Goal: Task Accomplishment & Management: Manage account settings

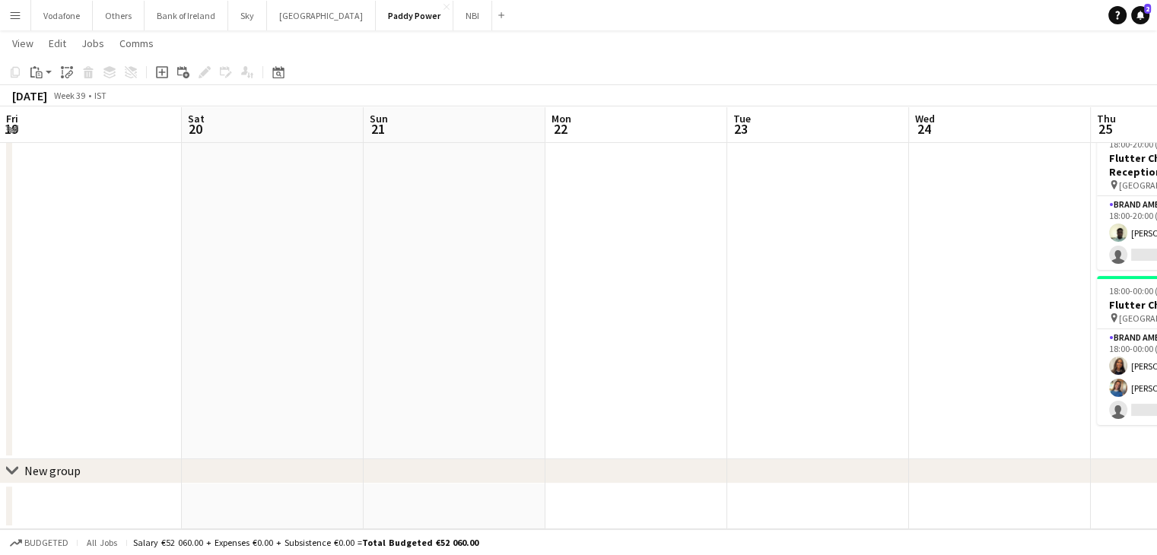
scroll to position [0, 611]
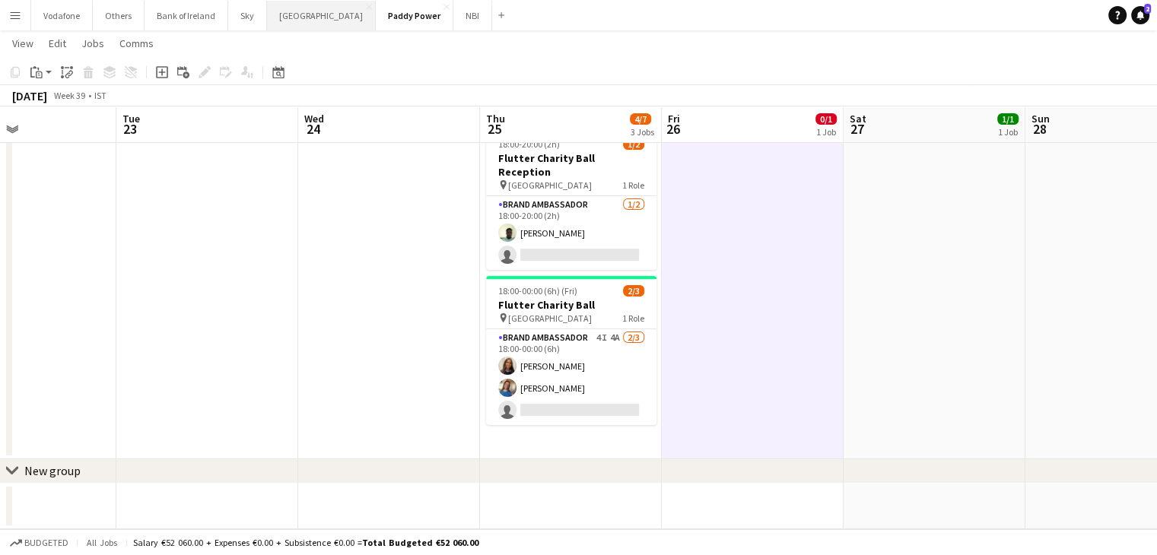
click at [298, 28] on button "[GEOGRAPHIC_DATA] Close" at bounding box center [321, 16] width 109 height 30
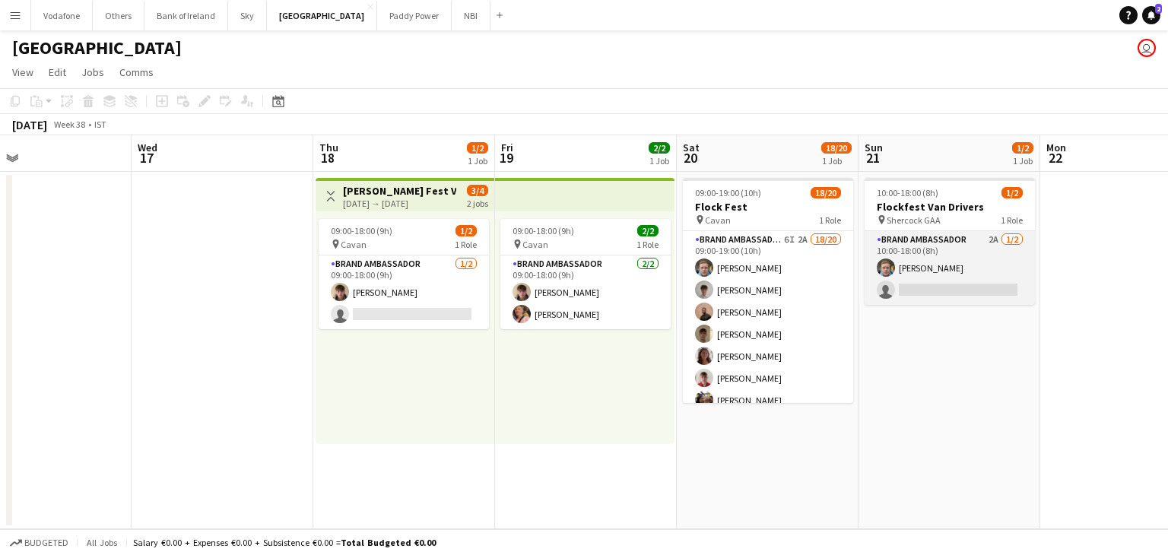
click at [912, 270] on app-card-role "Brand Ambassador 2A [DATE] 10:00-18:00 (8h) [PERSON_NAME] single-neutral-actions" at bounding box center [950, 268] width 170 height 74
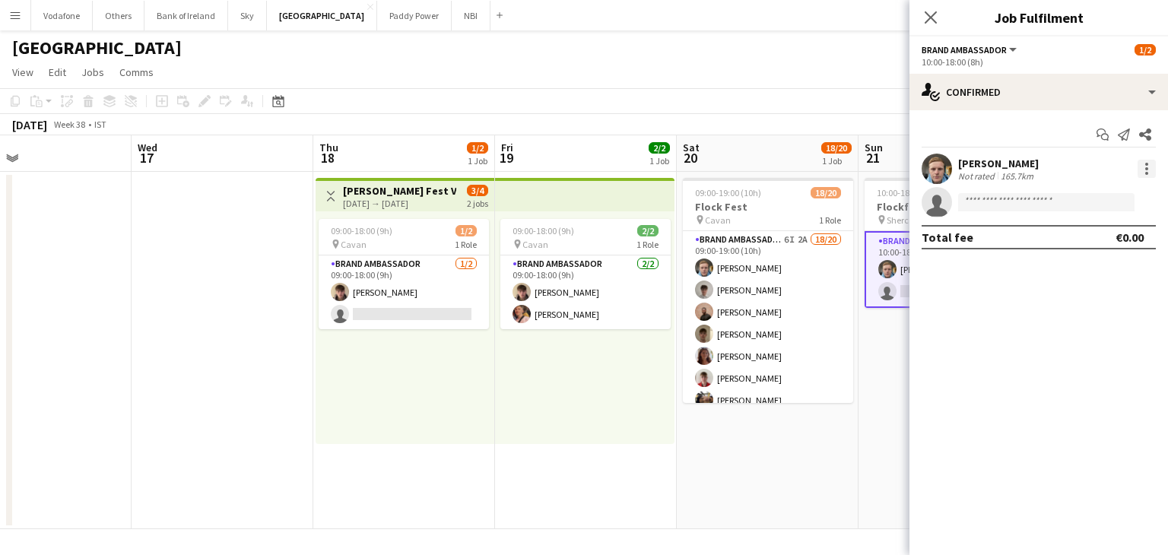
click at [1154, 168] on div at bounding box center [1147, 169] width 18 height 18
click at [1097, 195] on span "Edit fee" at bounding box center [1097, 197] width 94 height 14
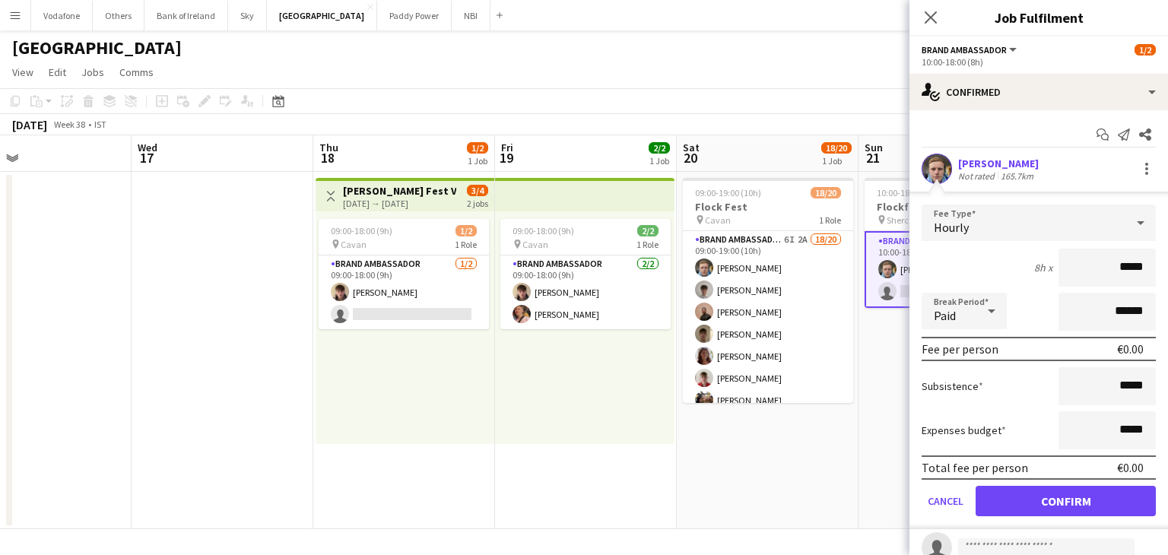
click at [799, 442] on app-date-cell "09:00-19:00 (10h) 18/20 Flock Fest pin Cavan 1 Role Brand Ambassador 6I 2A 18/2…" at bounding box center [768, 351] width 182 height 358
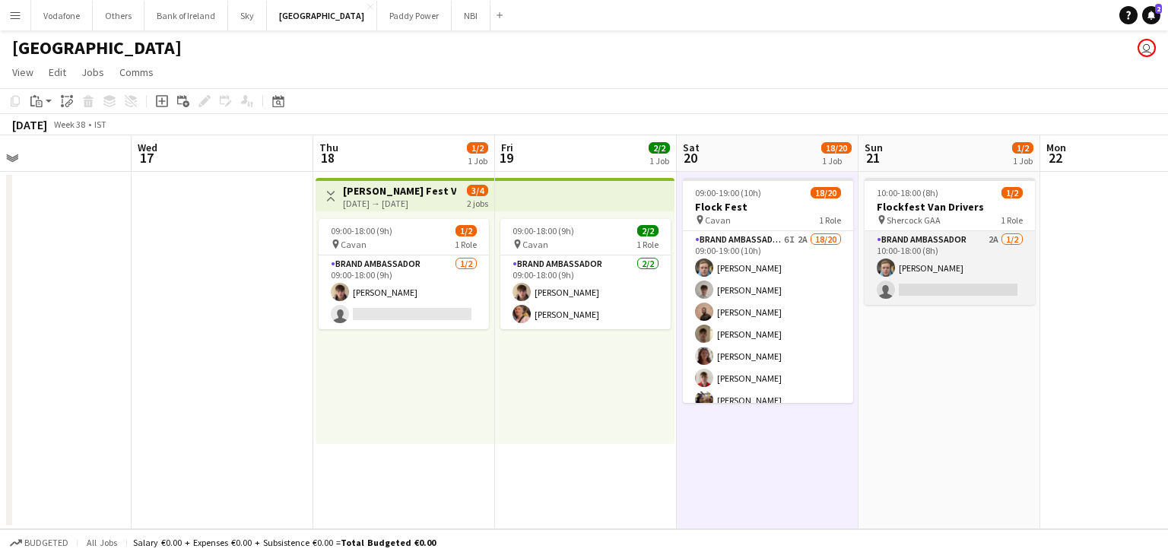
click at [995, 269] on app-card-role "Brand Ambassador 2A [DATE] 10:00-18:00 (8h) [PERSON_NAME] single-neutral-actions" at bounding box center [950, 268] width 170 height 74
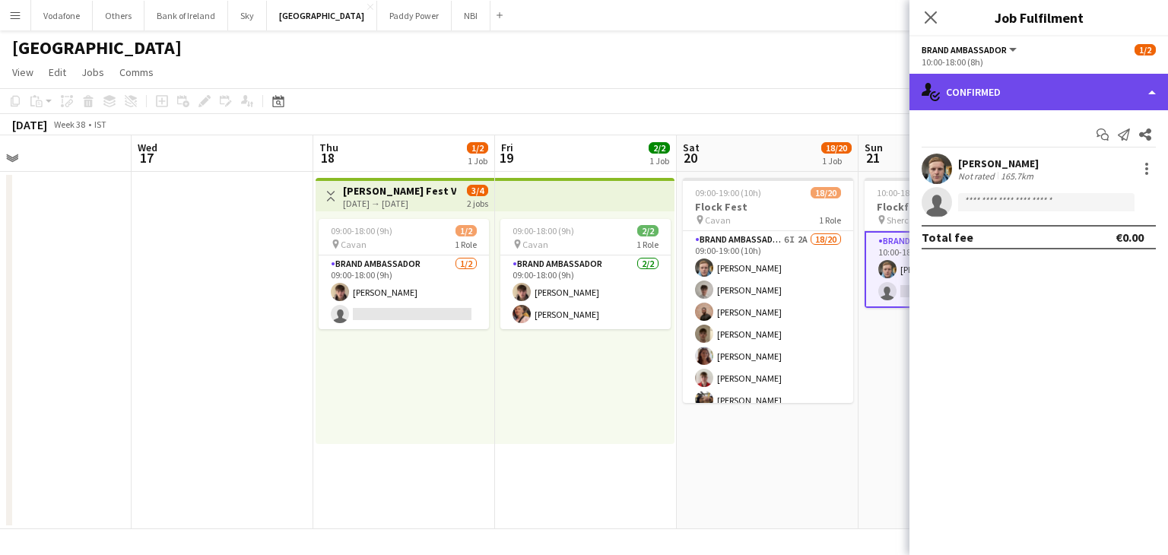
click at [1085, 99] on div "single-neutral-actions-check-2 Confirmed" at bounding box center [1039, 92] width 259 height 37
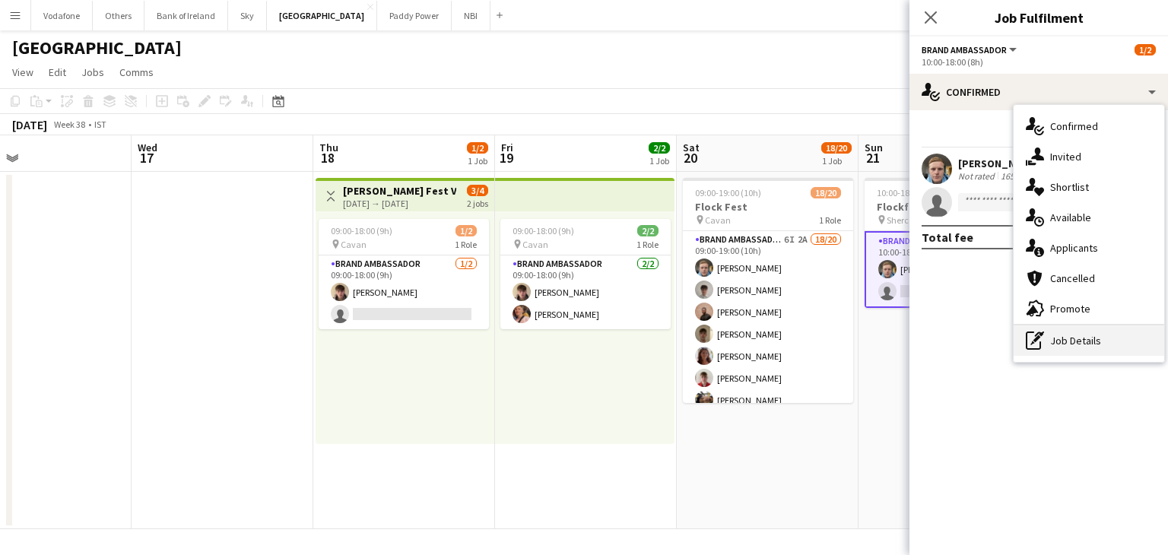
click at [1065, 332] on div "pen-write Job Details" at bounding box center [1089, 341] width 151 height 30
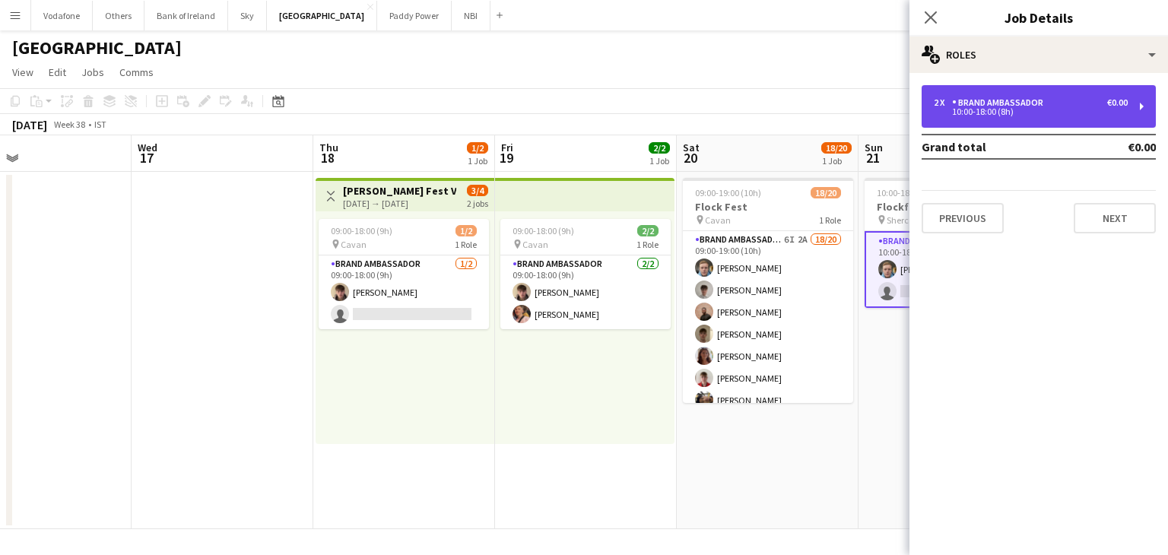
click at [1102, 123] on div "2 x Brand Ambassador €0.00 10:00-18:00 (8h)" at bounding box center [1039, 106] width 234 height 43
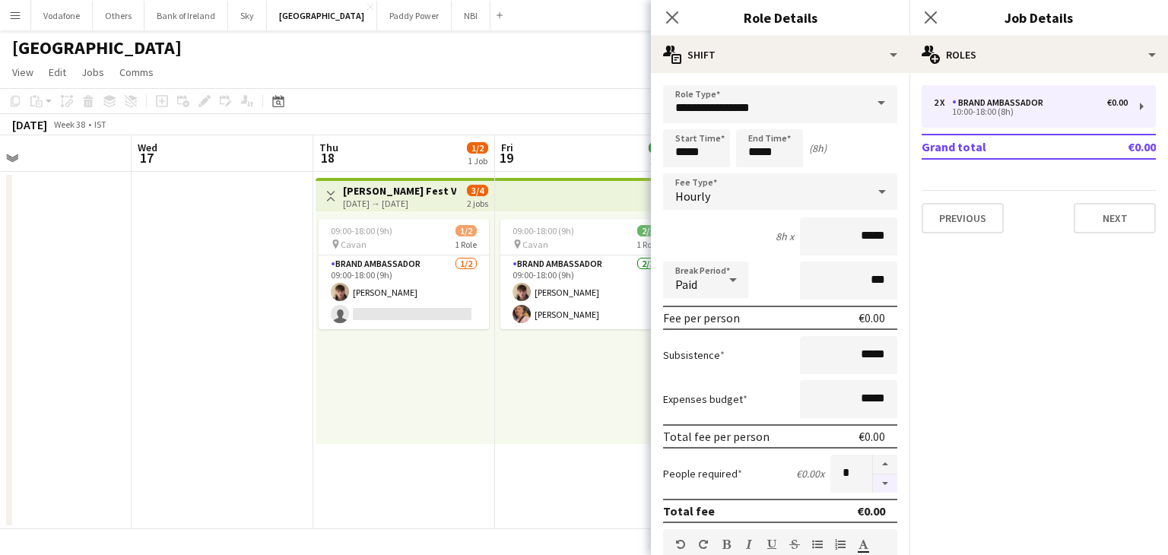
click at [873, 482] on button "button" at bounding box center [885, 484] width 24 height 19
type input "*"
click at [627, 503] on app-date-cell "09:00-18:00 (9h) 2/2 pin Cavan 1 Role Brand Ambassador [DATE] 09:00-18:00 (9h) …" at bounding box center [586, 351] width 182 height 358
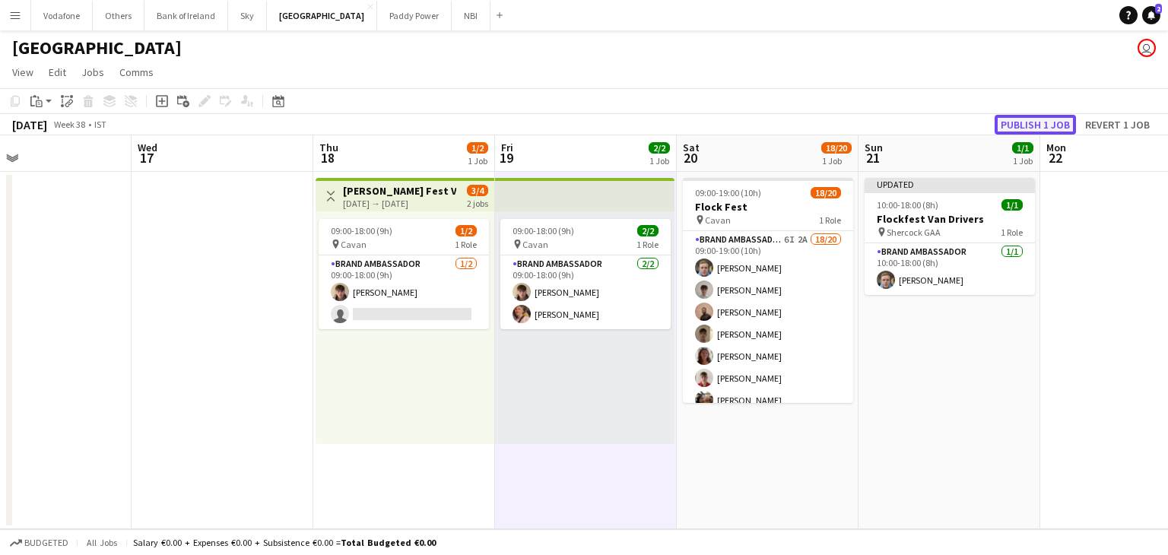
click at [1031, 123] on button "Publish 1 job" at bounding box center [1035, 125] width 81 height 20
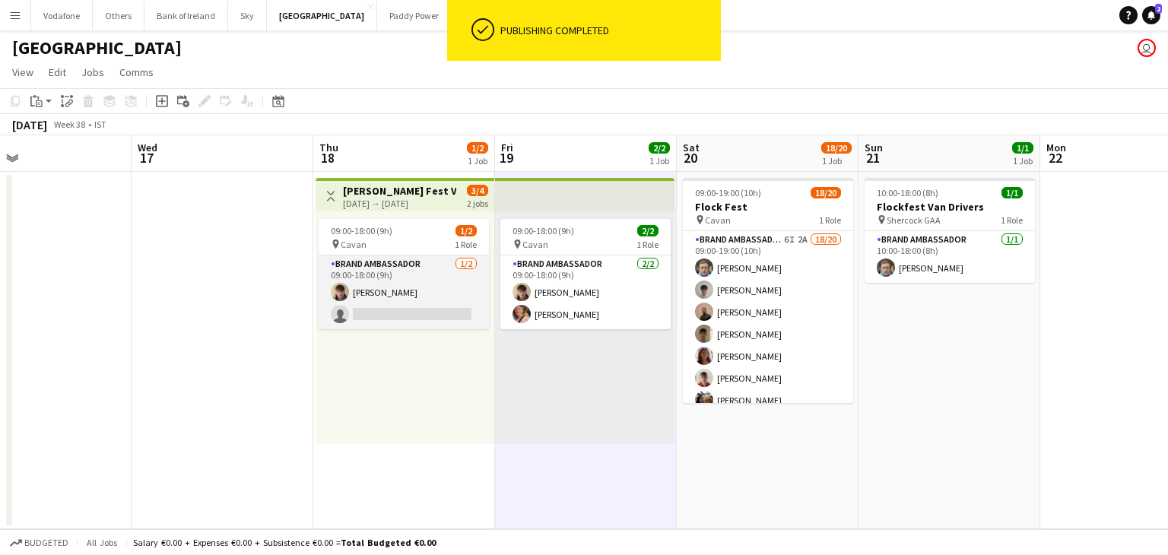
click at [434, 297] on app-card-role "Brand Ambassador [DATE] 09:00-18:00 (9h) [PERSON_NAME] single-neutral-actions" at bounding box center [404, 293] width 170 height 74
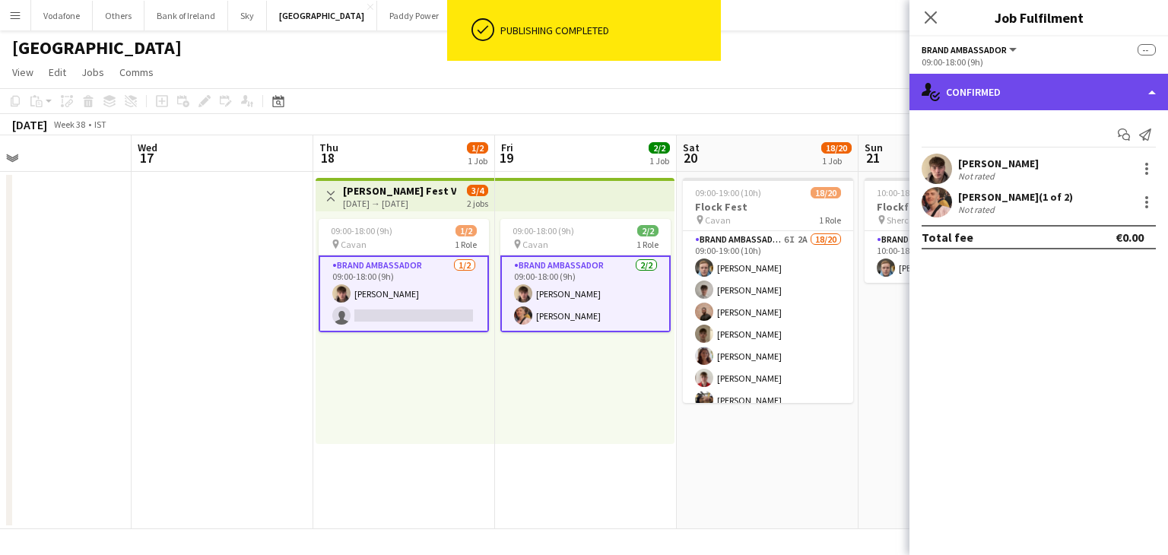
click at [946, 98] on div "single-neutral-actions-check-2 Confirmed" at bounding box center [1039, 92] width 259 height 37
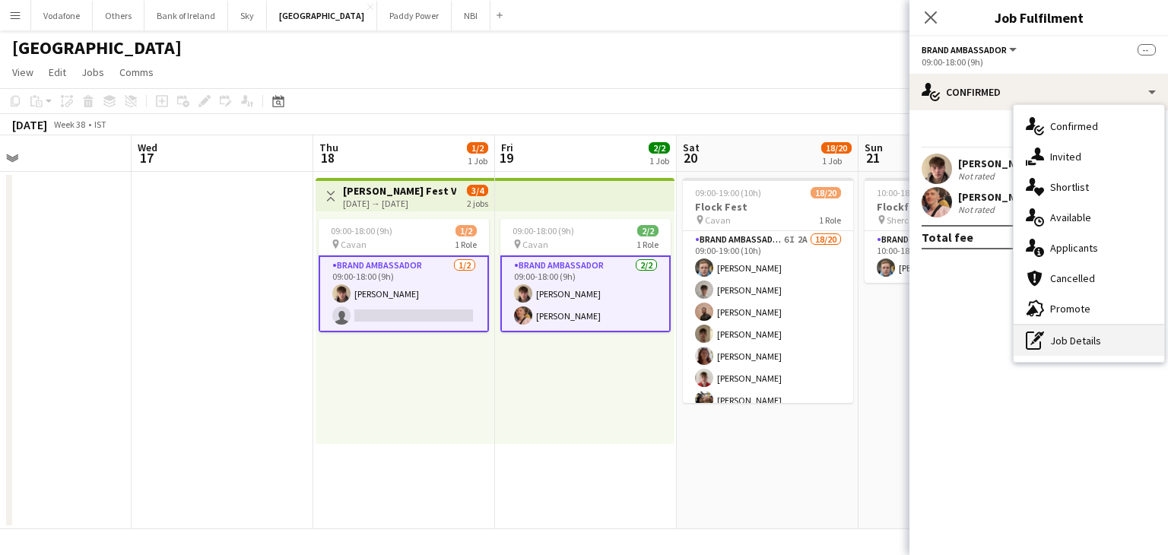
click at [1074, 329] on div "pen-write Job Details" at bounding box center [1089, 341] width 151 height 30
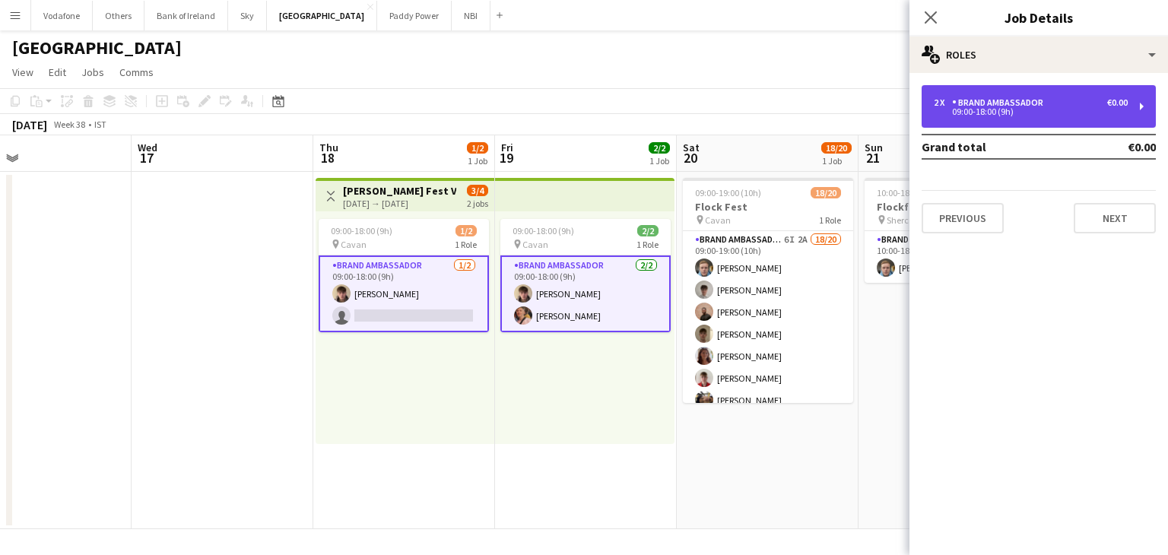
click at [1039, 109] on div "09:00-18:00 (9h)" at bounding box center [1031, 112] width 194 height 8
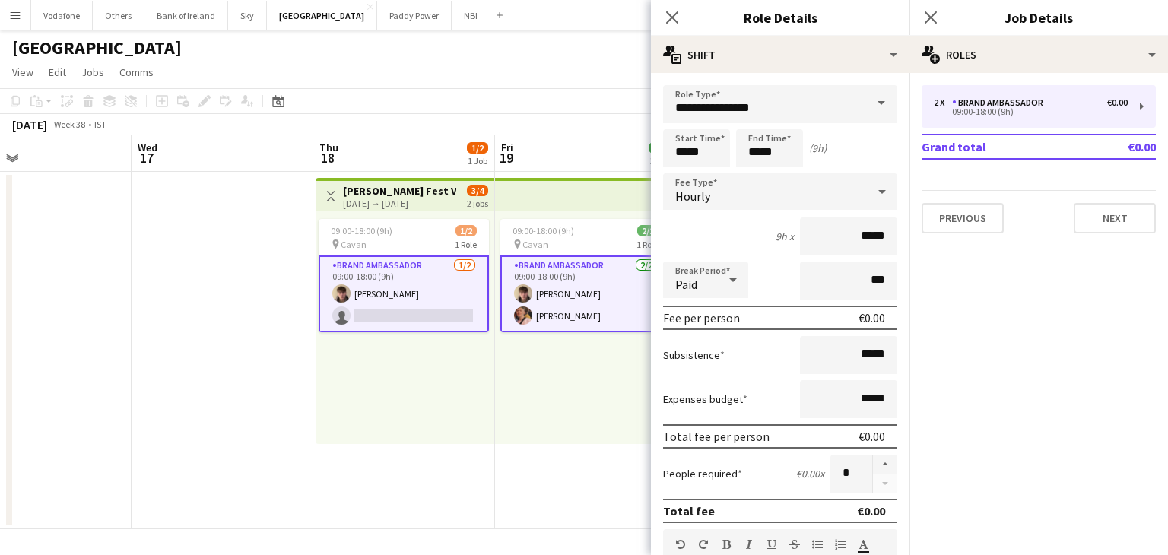
click at [872, 484] on div at bounding box center [884, 474] width 25 height 38
click at [839, 472] on input "*" at bounding box center [852, 474] width 42 height 38
type input "*"
click at [569, 472] on app-date-cell "09:00-18:00 (9h) 2/2 pin Cavan 1 Role Brand Ambassador [DATE] 09:00-18:00 (9h) …" at bounding box center [586, 351] width 182 height 358
